Goal: Transaction & Acquisition: Purchase product/service

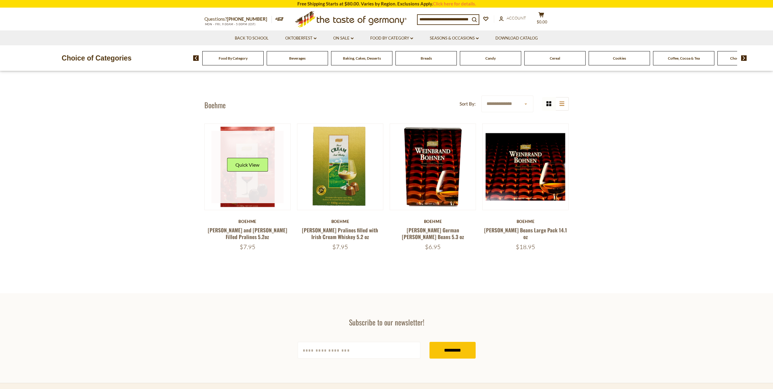
click at [252, 149] on link at bounding box center [248, 167] width 72 height 72
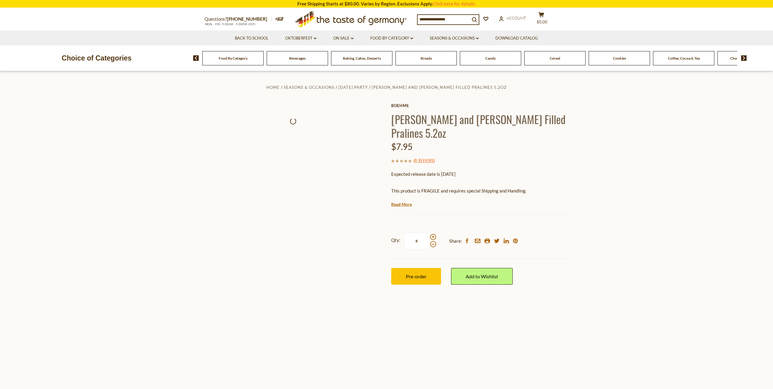
click at [248, 167] on div at bounding box center [294, 329] width 178 height 452
